Goal: Check status: Check status

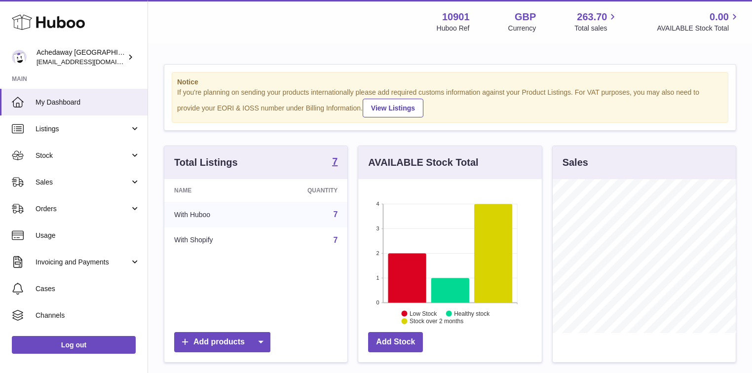
scroll to position [154, 183]
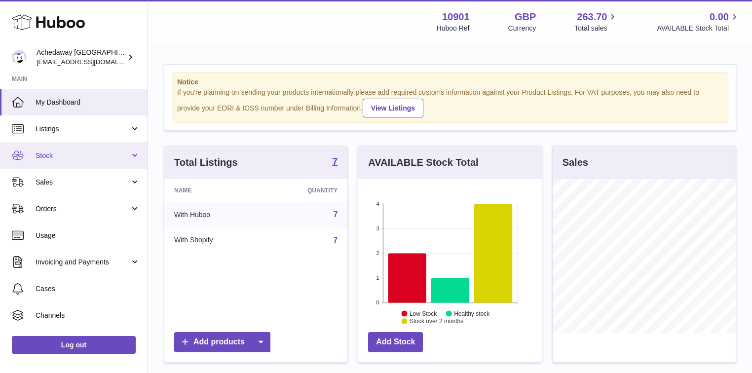
click at [43, 155] on span "Stock" at bounding box center [83, 155] width 94 height 9
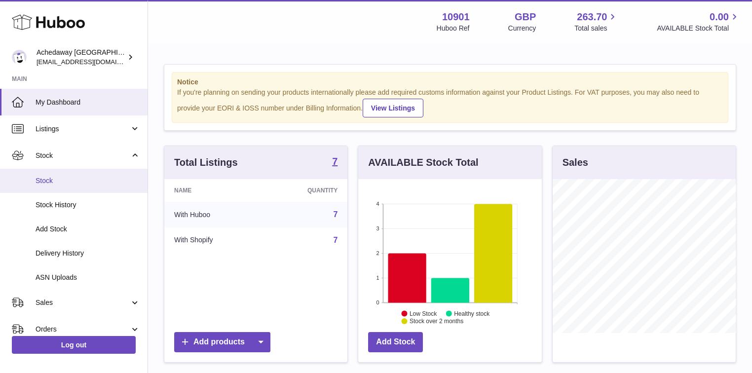
click at [55, 185] on link "Stock" at bounding box center [73, 181] width 147 height 24
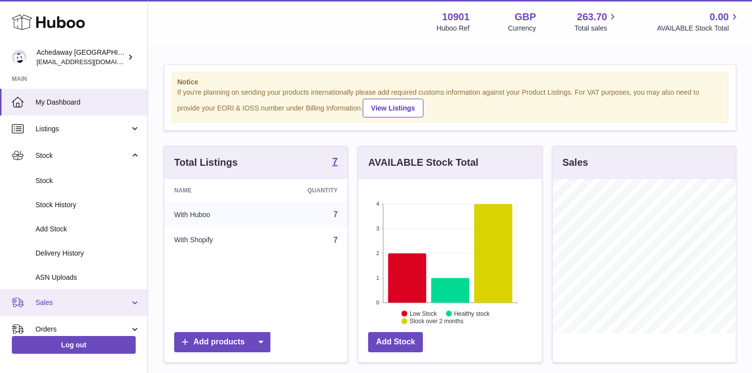
click at [70, 302] on span "Sales" at bounding box center [83, 302] width 94 height 9
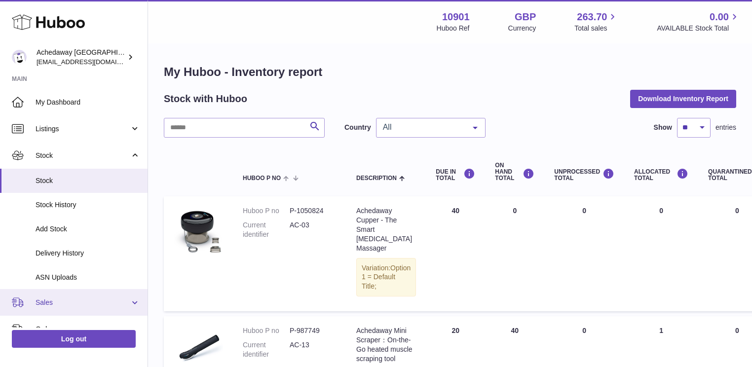
click at [59, 299] on span "Sales" at bounding box center [83, 302] width 94 height 9
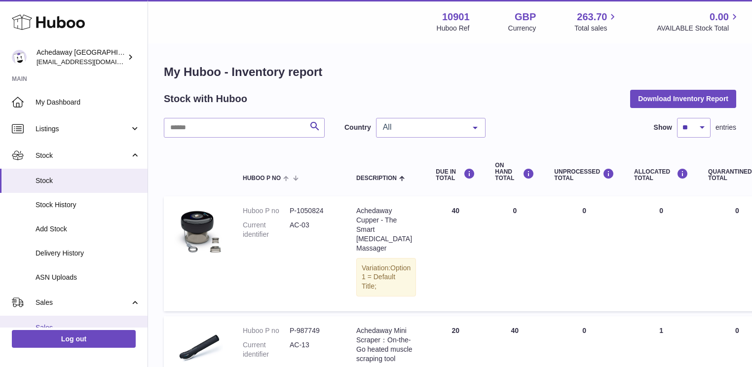
click at [65, 331] on span "Sales" at bounding box center [88, 327] width 105 height 9
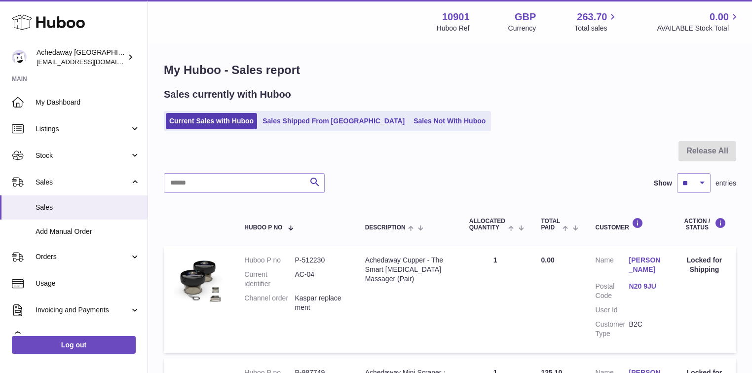
scroll to position [118, 0]
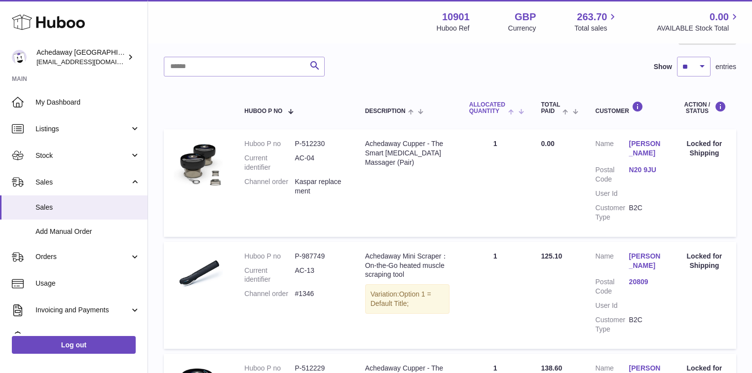
drag, startPoint x: 686, startPoint y: 159, endPoint x: 493, endPoint y: 93, distance: 204.5
click at [493, 93] on th "ALLOCATED Quantity" at bounding box center [495, 107] width 72 height 33
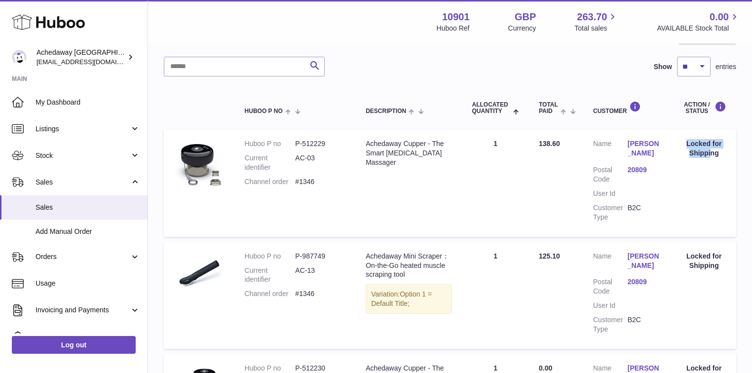
drag, startPoint x: 710, startPoint y: 150, endPoint x: 683, endPoint y: 142, distance: 29.0
click at [683, 142] on div "Locked for Shipping" at bounding box center [704, 148] width 44 height 19
